Goal: Task Accomplishment & Management: Use online tool/utility

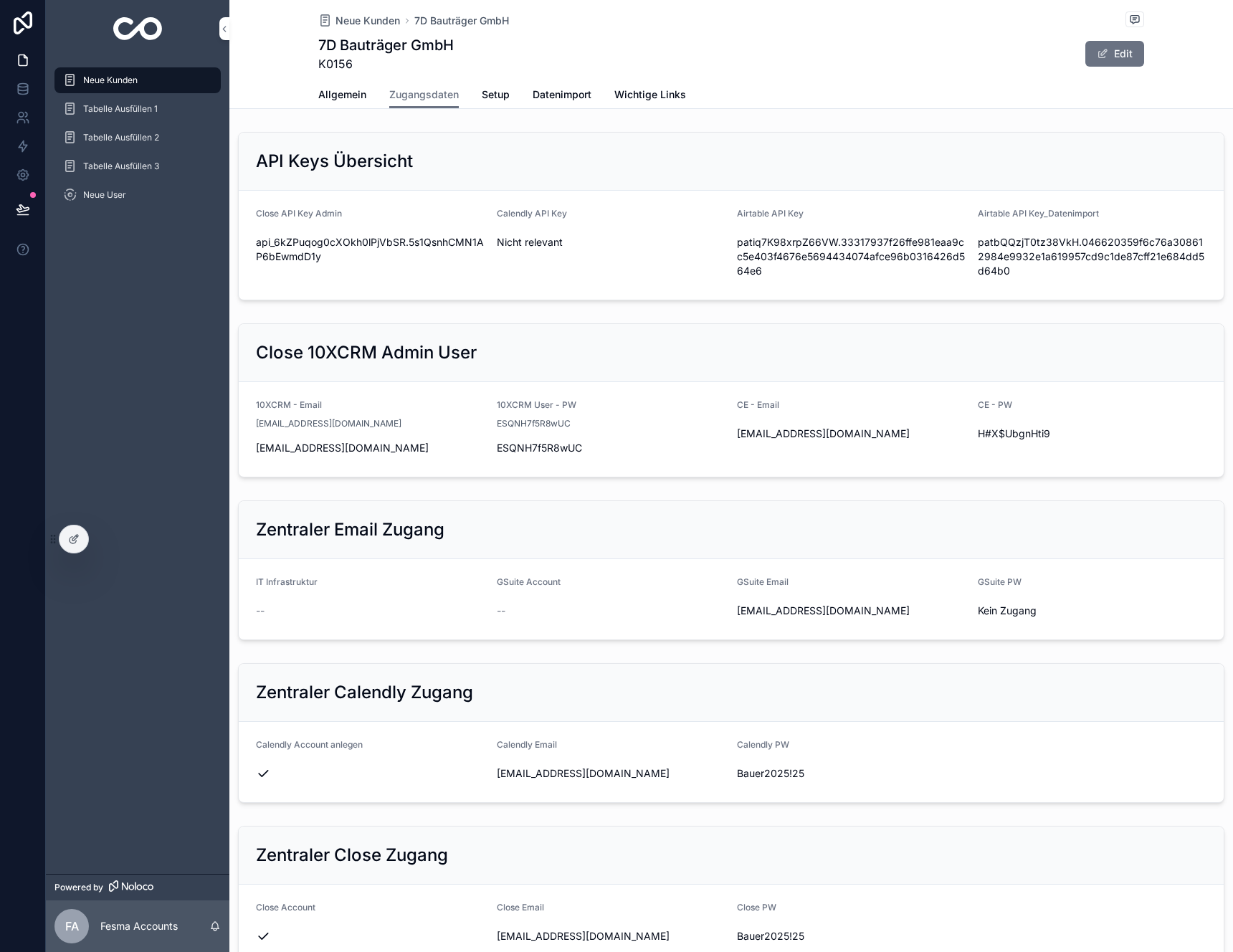
click at [572, 90] on span "Datenimport" at bounding box center [562, 94] width 59 height 14
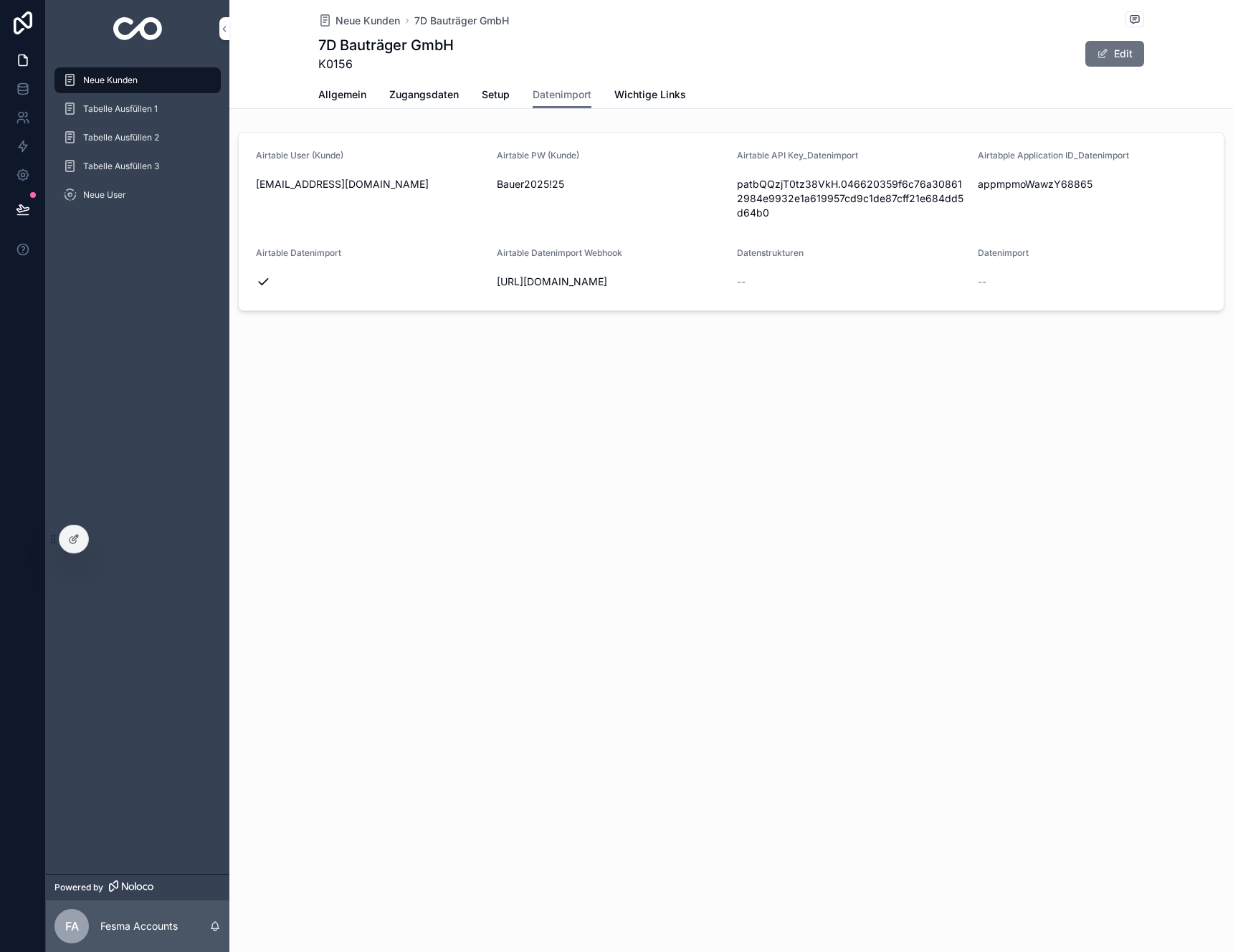
click at [837, 186] on span "patbQQzjT0tz38VkH.046620359f6c76a308612984e9932e1a619957cd9c1de87cff21e684dd5d6…" at bounding box center [851, 199] width 229 height 43
click at [1074, 183] on span "appmpmoWawzY68865" at bounding box center [1092, 184] width 229 height 14
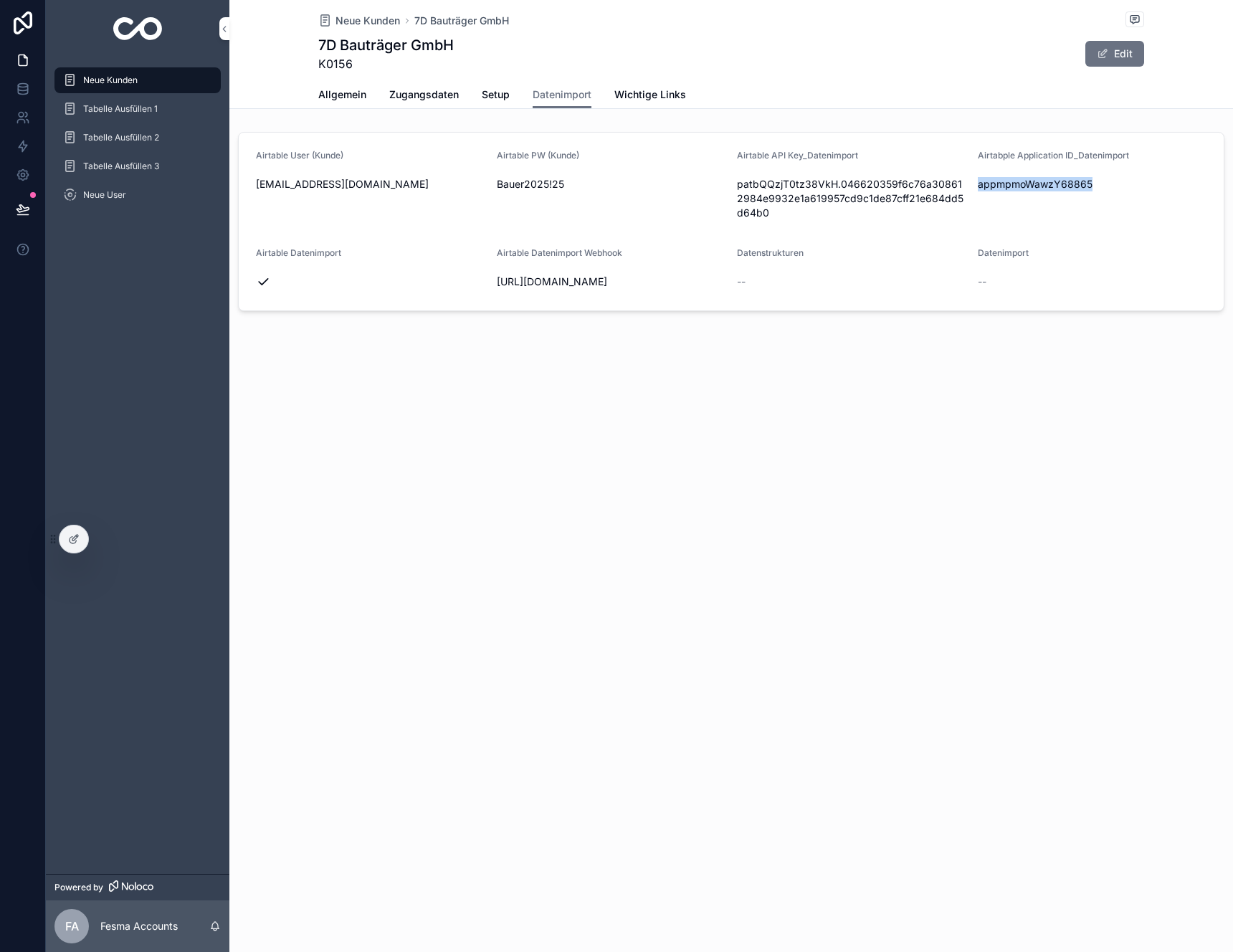
click at [1074, 183] on span "appmpmoWawzY68865" at bounding box center [1092, 184] width 229 height 14
copy div "appmpmoWawzY68865"
click at [563, 289] on span "[URL][DOMAIN_NAME]" at bounding box center [611, 281] width 229 height 14
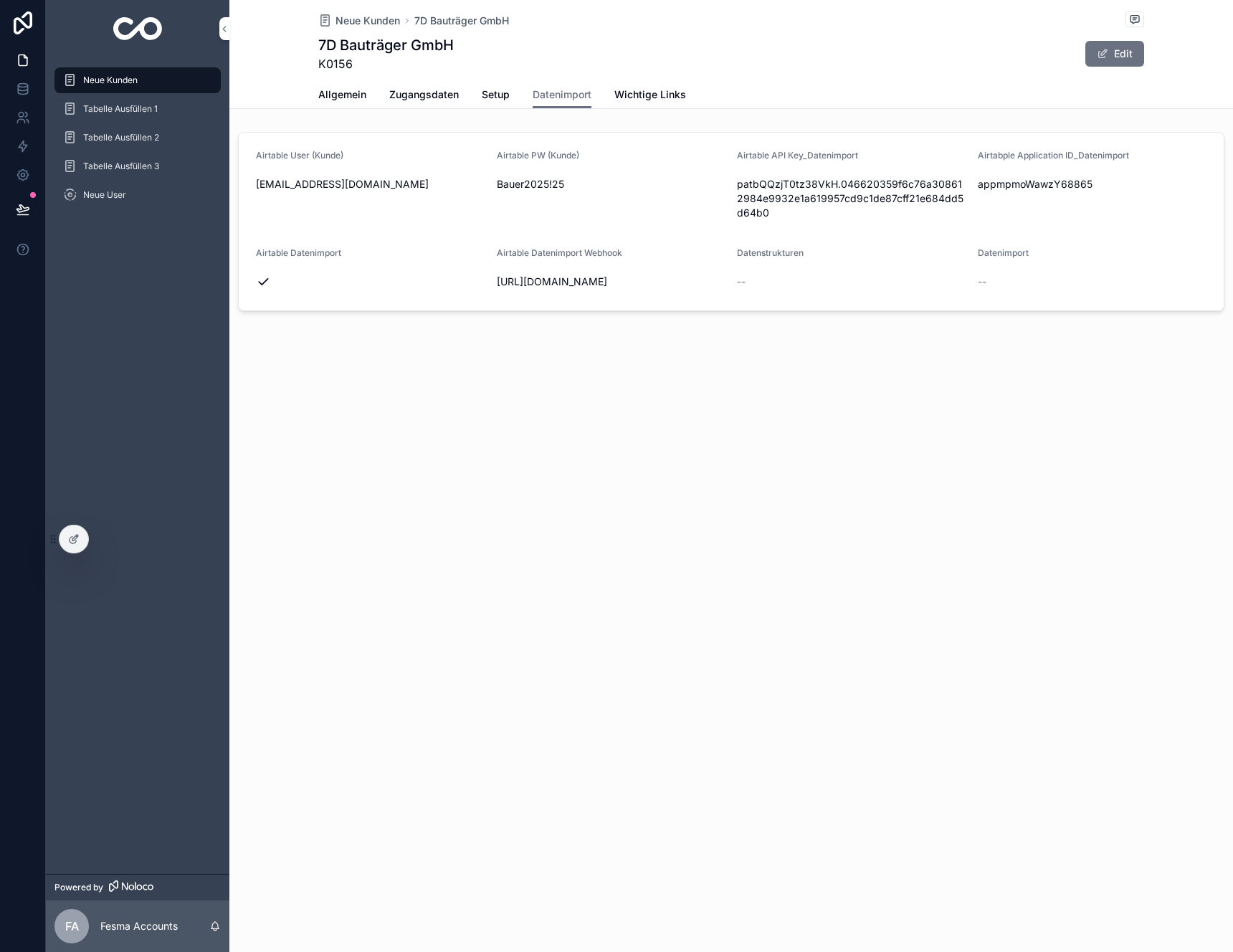
click at [1060, 183] on span "appmpmoWawzY68865" at bounding box center [1092, 184] width 229 height 14
click at [854, 188] on span "patbQQzjT0tz38VkH.046620359f6c76a308612984e9932e1a619957cd9c1de87cff21e684dd5d6…" at bounding box center [851, 199] width 229 height 43
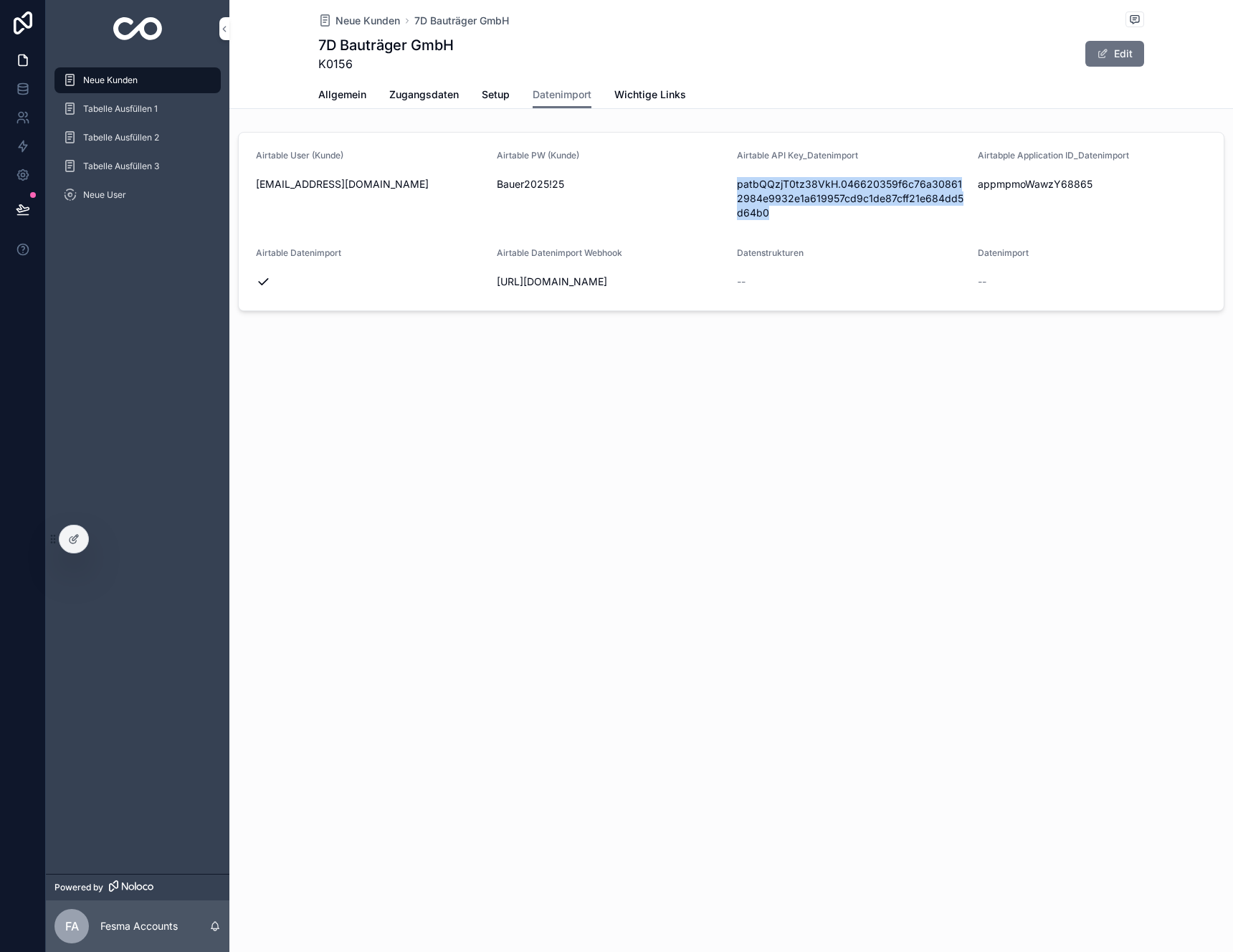
copy div "patbQQzjT0tz38VkH.046620359f6c76a308612984e9932e1a619957cd9c1de87cff21e684dd5d6…"
